Goal: Transaction & Acquisition: Download file/media

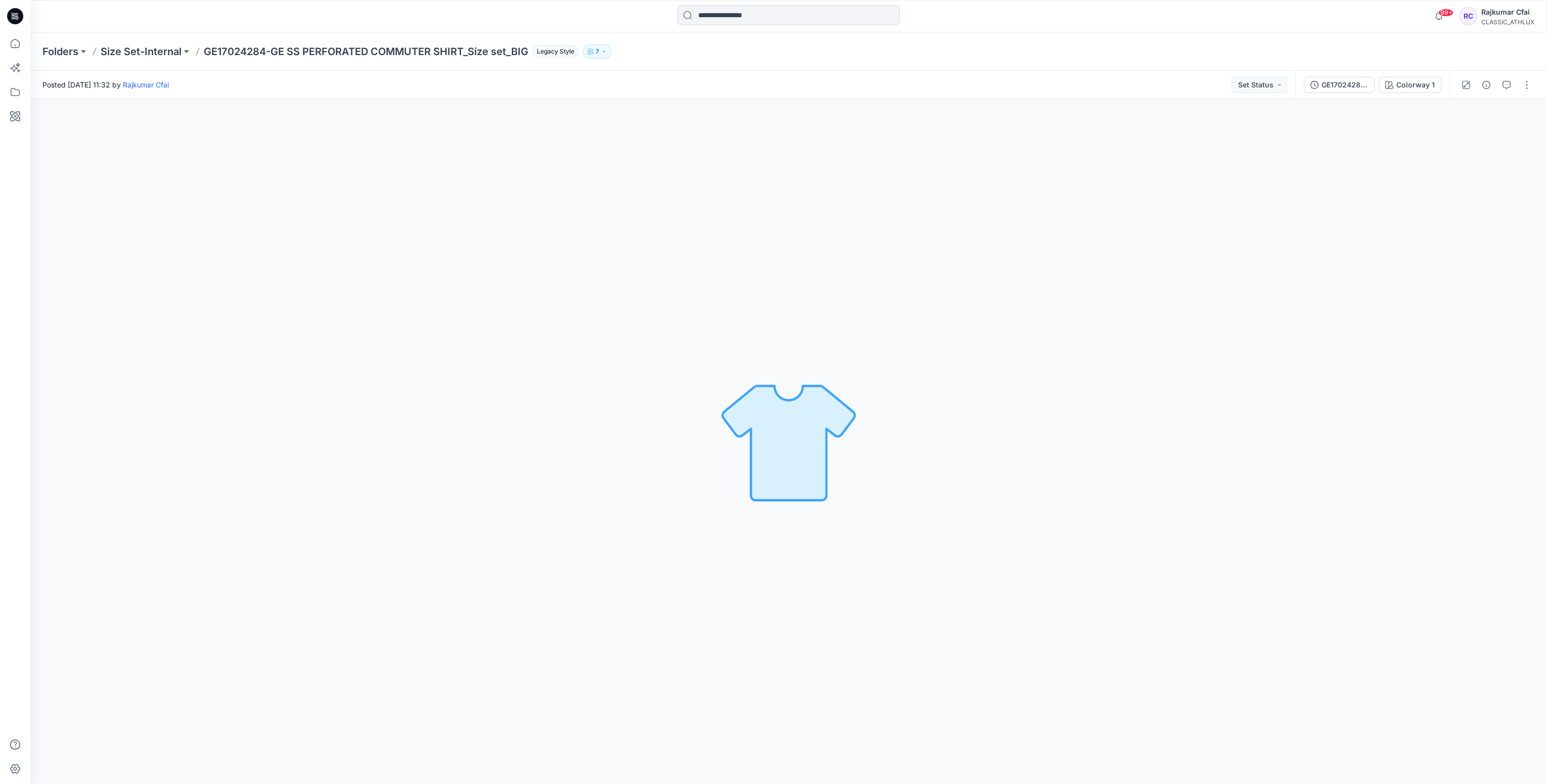
click at [17, 11] on icon at bounding box center [15, 16] width 16 height 16
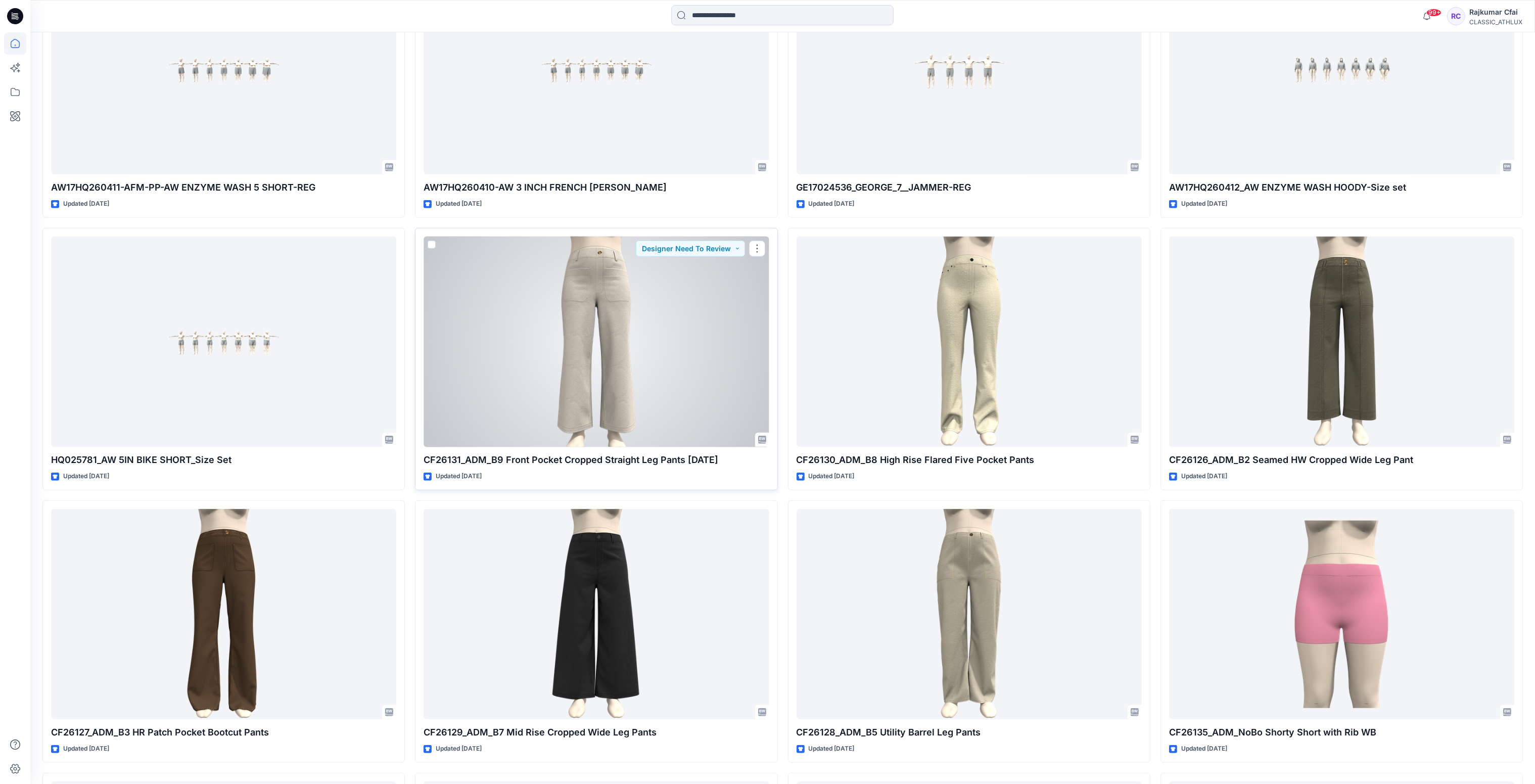
scroll to position [1811, 0]
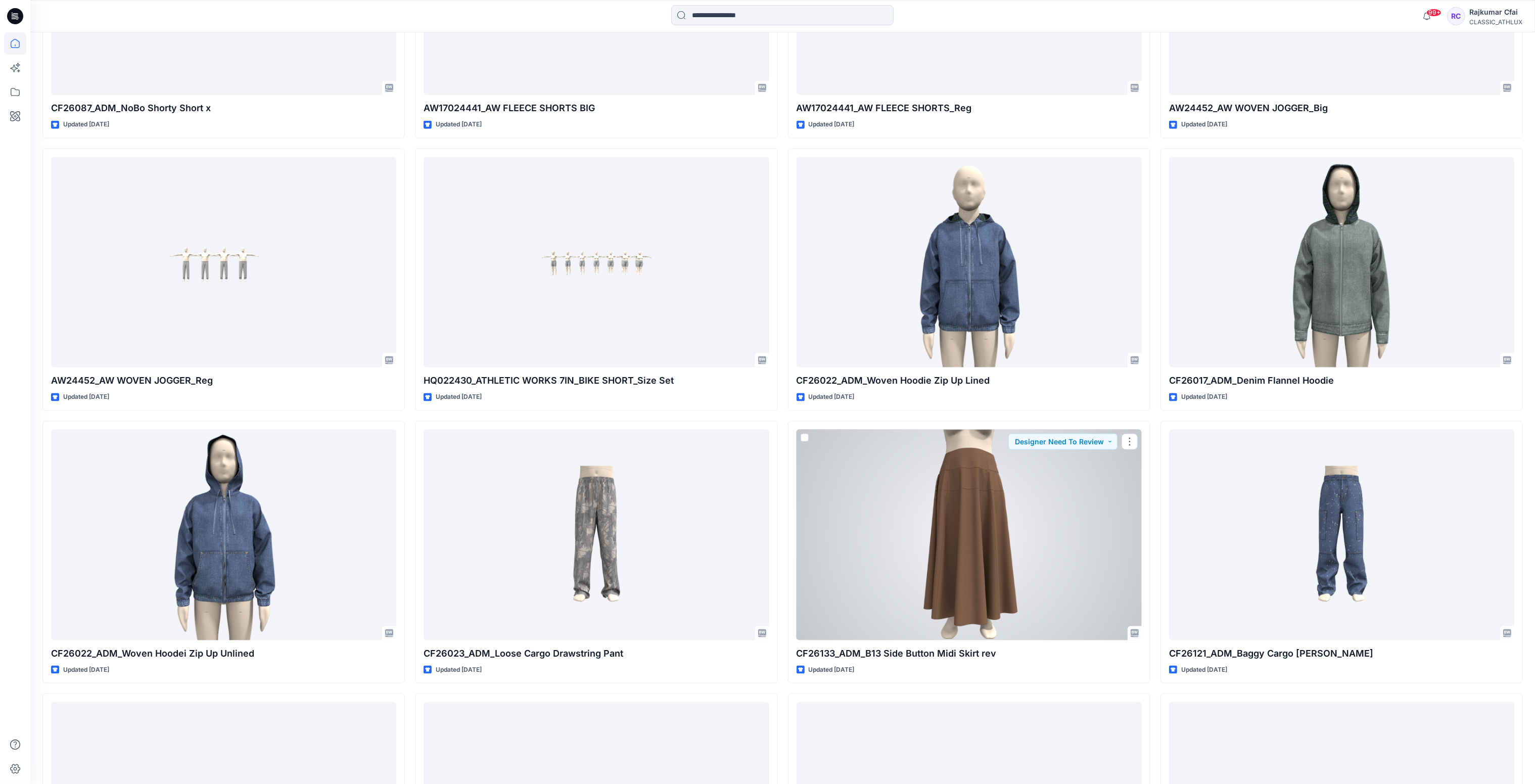
scroll to position [2688, 0]
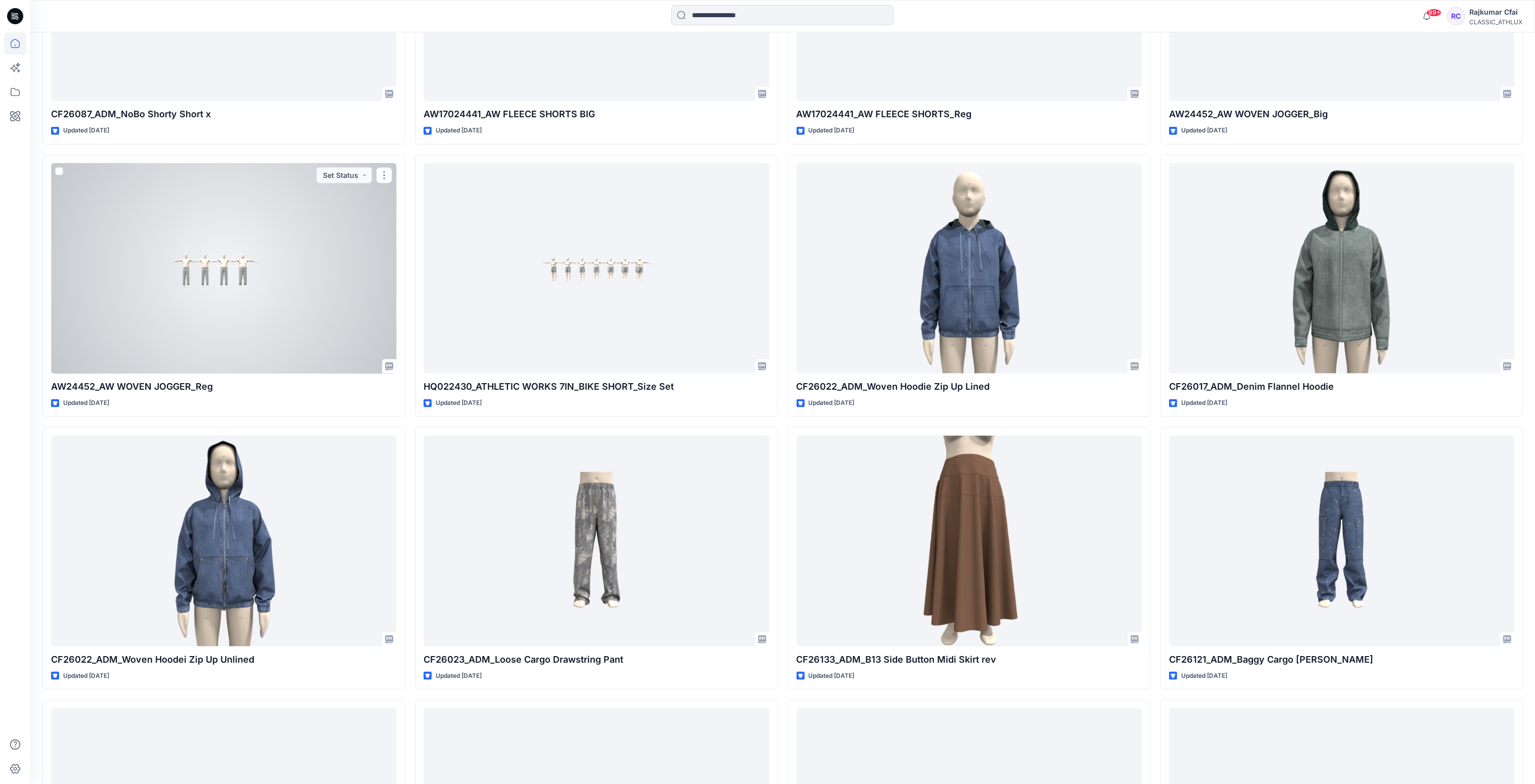
click at [294, 257] on div at bounding box center [223, 268] width 345 height 211
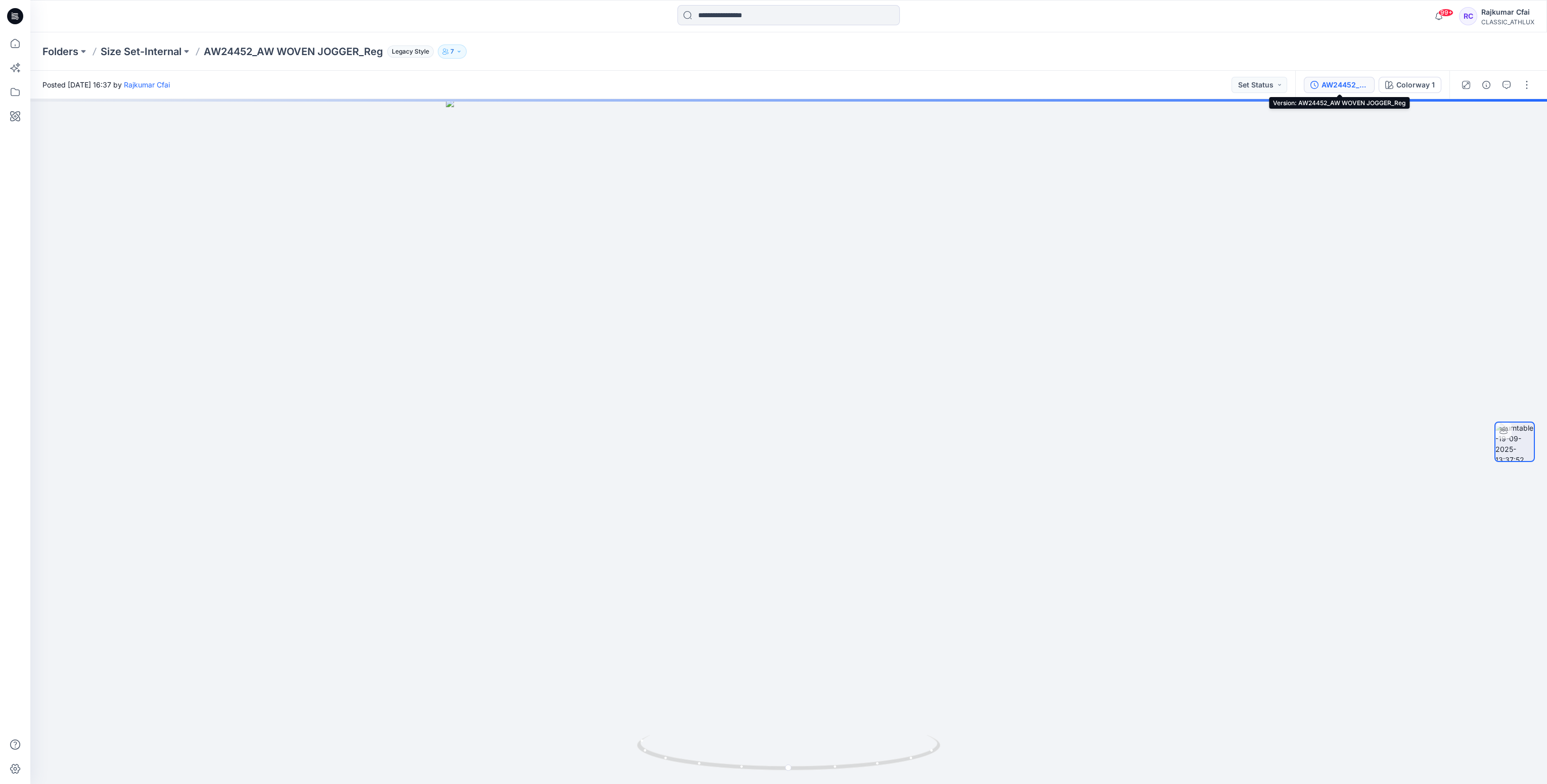
click at [1332, 85] on div "AW24452_AW WOVEN JOGGER_Reg" at bounding box center [1345, 85] width 46 height 11
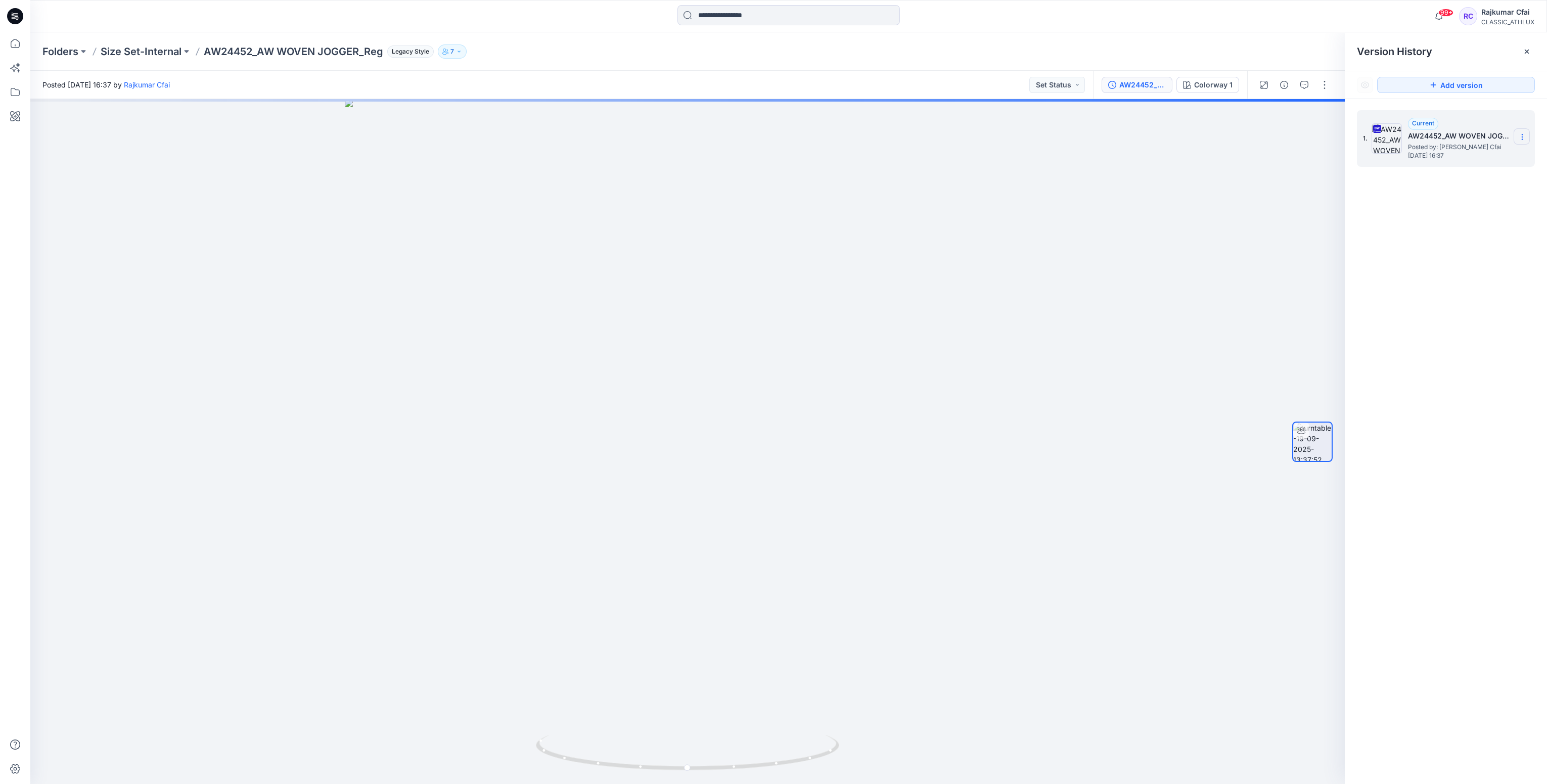
click at [1521, 140] on icon at bounding box center [1522, 136] width 8 height 8
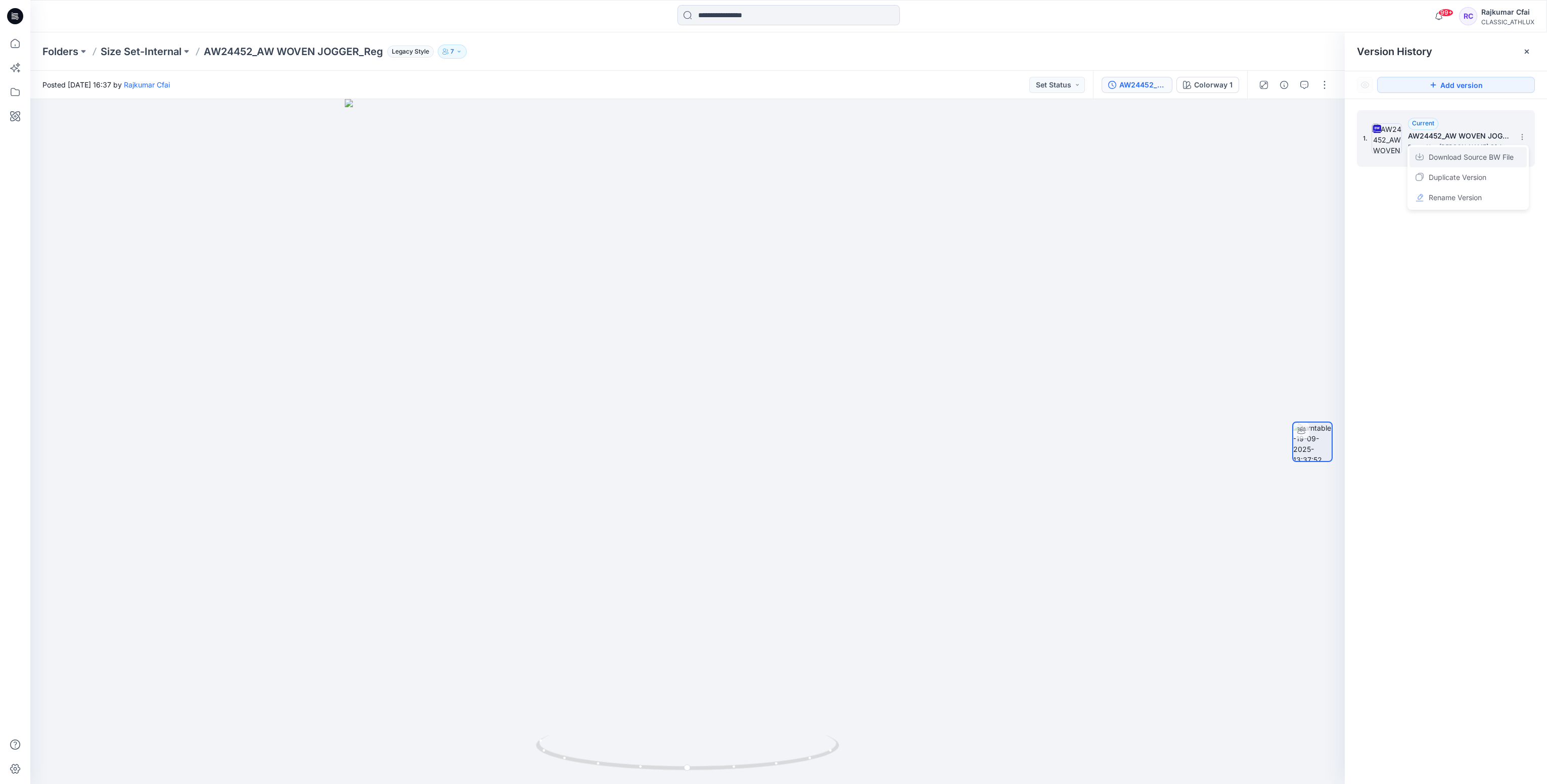
click at [1446, 161] on span "Download Source BW File" at bounding box center [1471, 157] width 85 height 12
